Goal: Navigation & Orientation: Find specific page/section

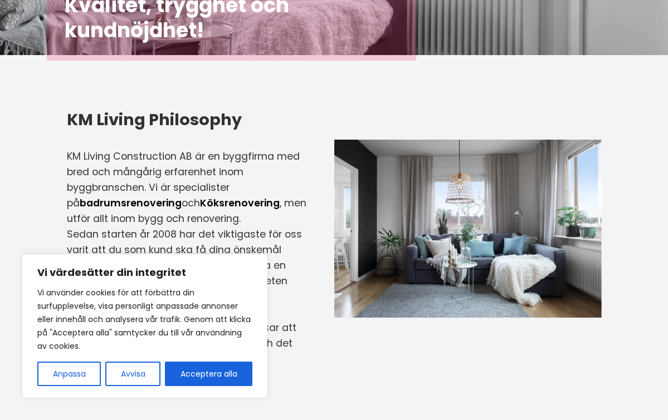
scroll to position [248, 0]
click at [141, 373] on button "Avvisa" at bounding box center [132, 374] width 55 height 24
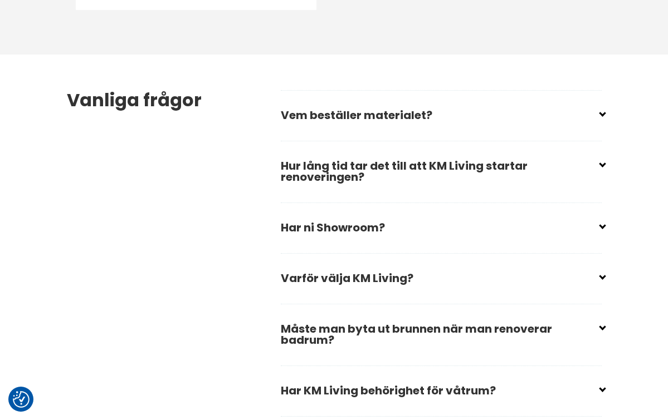
scroll to position [1651, 0]
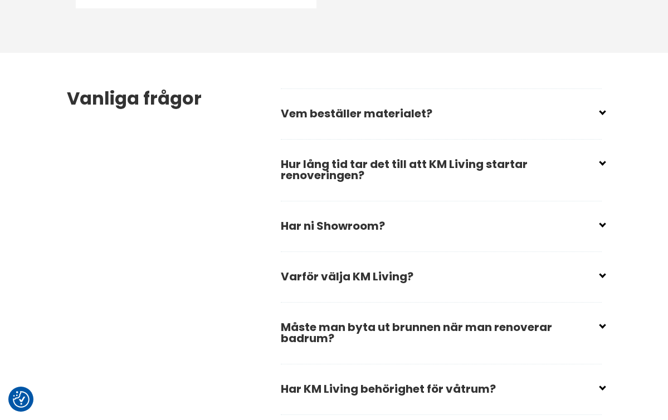
click at [599, 230] on input "checkbox" at bounding box center [443, 221] width 321 height 17
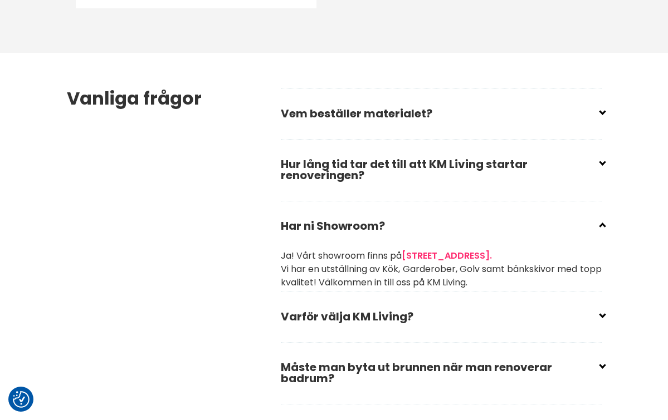
click at [599, 230] on input "checkbox" at bounding box center [443, 221] width 321 height 17
checkbox input "true"
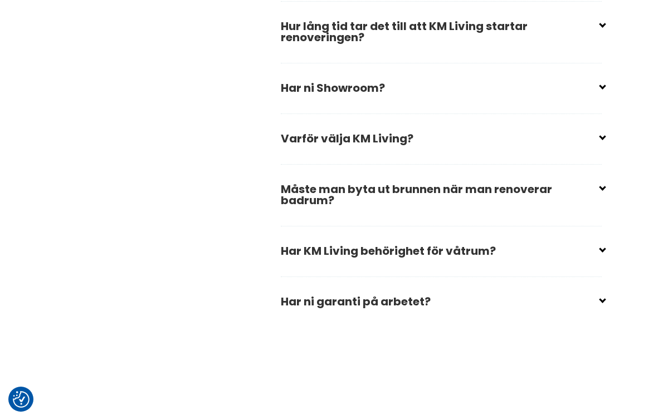
scroll to position [1790, 0]
click at [601, 185] on icon at bounding box center [601, 185] width 0 height 0
click at [600, 193] on input "checkbox" at bounding box center [443, 184] width 321 height 17
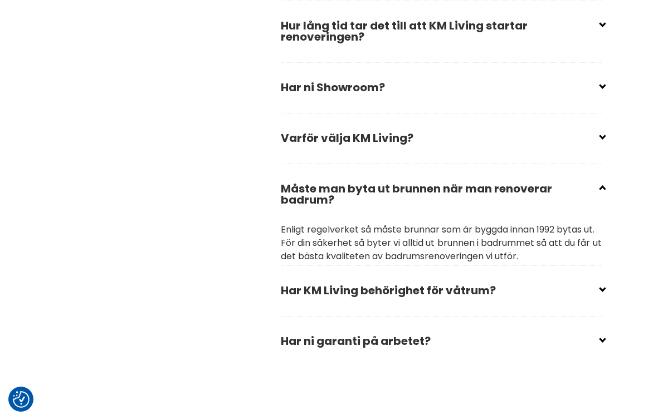
click at [600, 193] on input "checkbox" at bounding box center [443, 184] width 321 height 17
checkbox input "true"
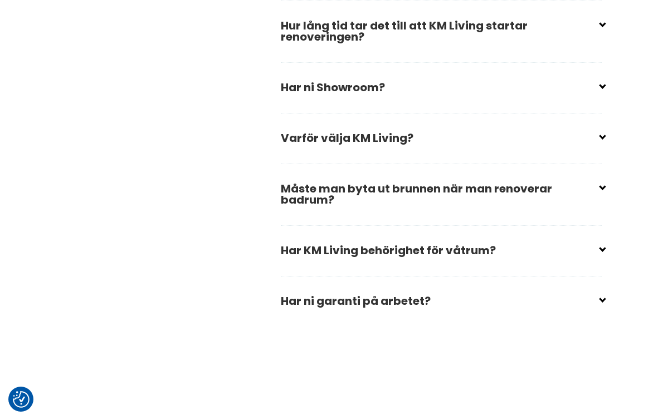
click at [601, 254] on input "checkbox" at bounding box center [443, 246] width 321 height 17
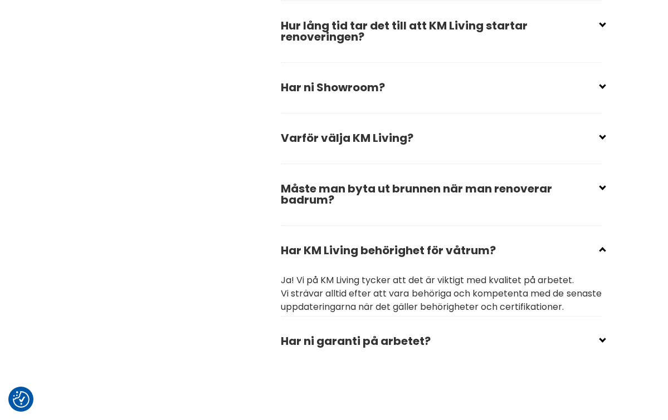
click at [601, 254] on input "checkbox" at bounding box center [443, 246] width 321 height 17
checkbox input "true"
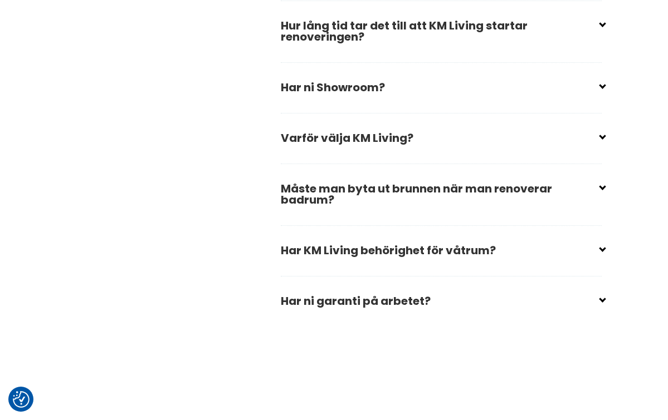
click at [600, 305] on input "checkbox" at bounding box center [443, 296] width 321 height 17
checkbox input "false"
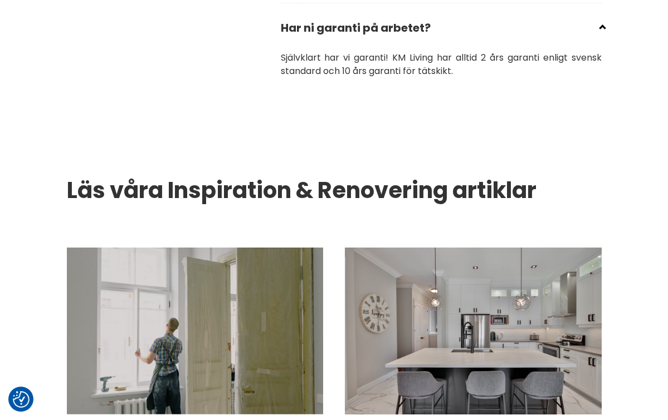
scroll to position [2047, 0]
